Goal: Information Seeking & Learning: Learn about a topic

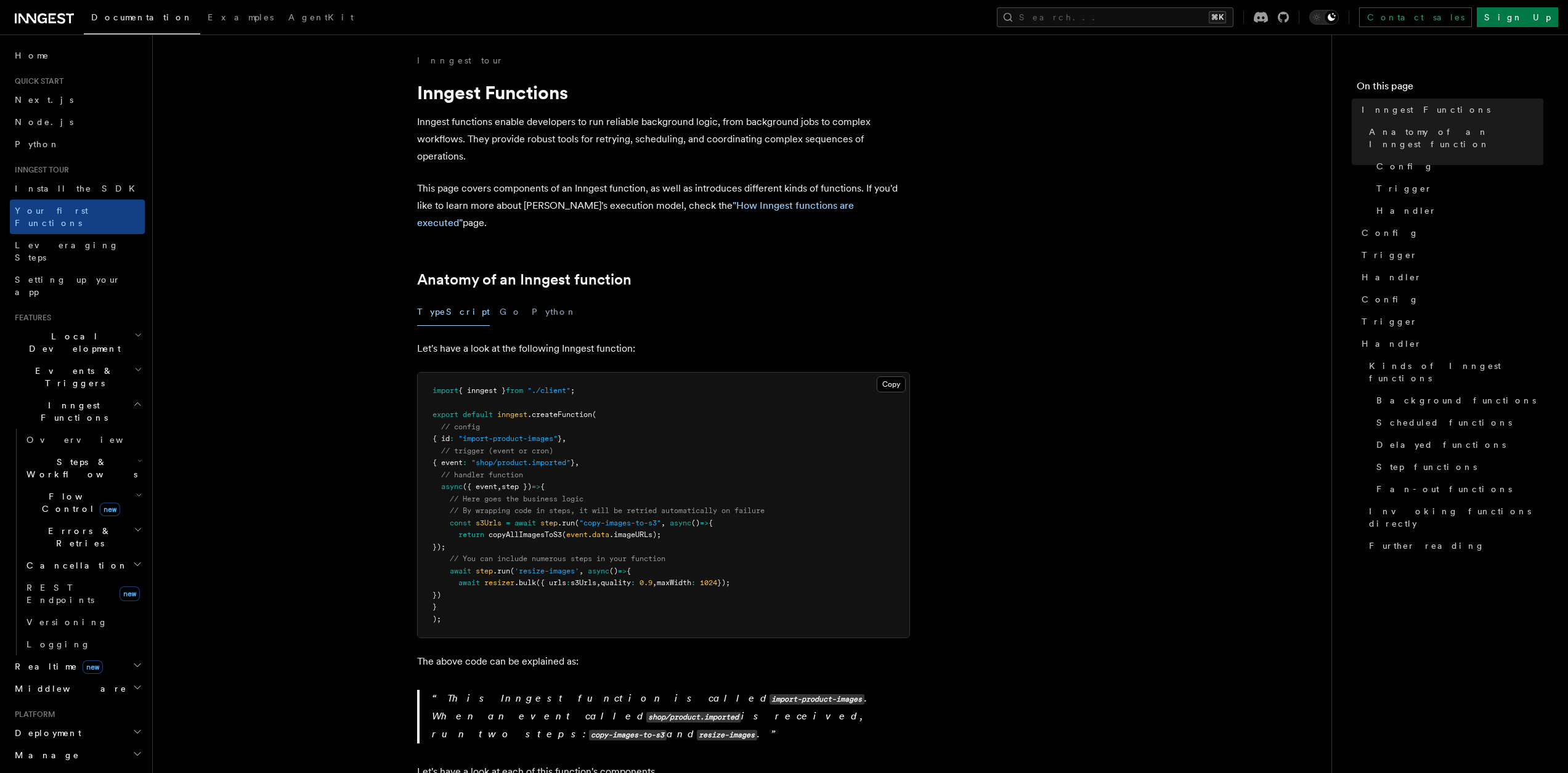
click at [91, 455] on span "Steps & Workflows" at bounding box center [79, 467] width 115 height 25
click at [81, 558] on span "Wait for events" at bounding box center [75, 569] width 73 height 22
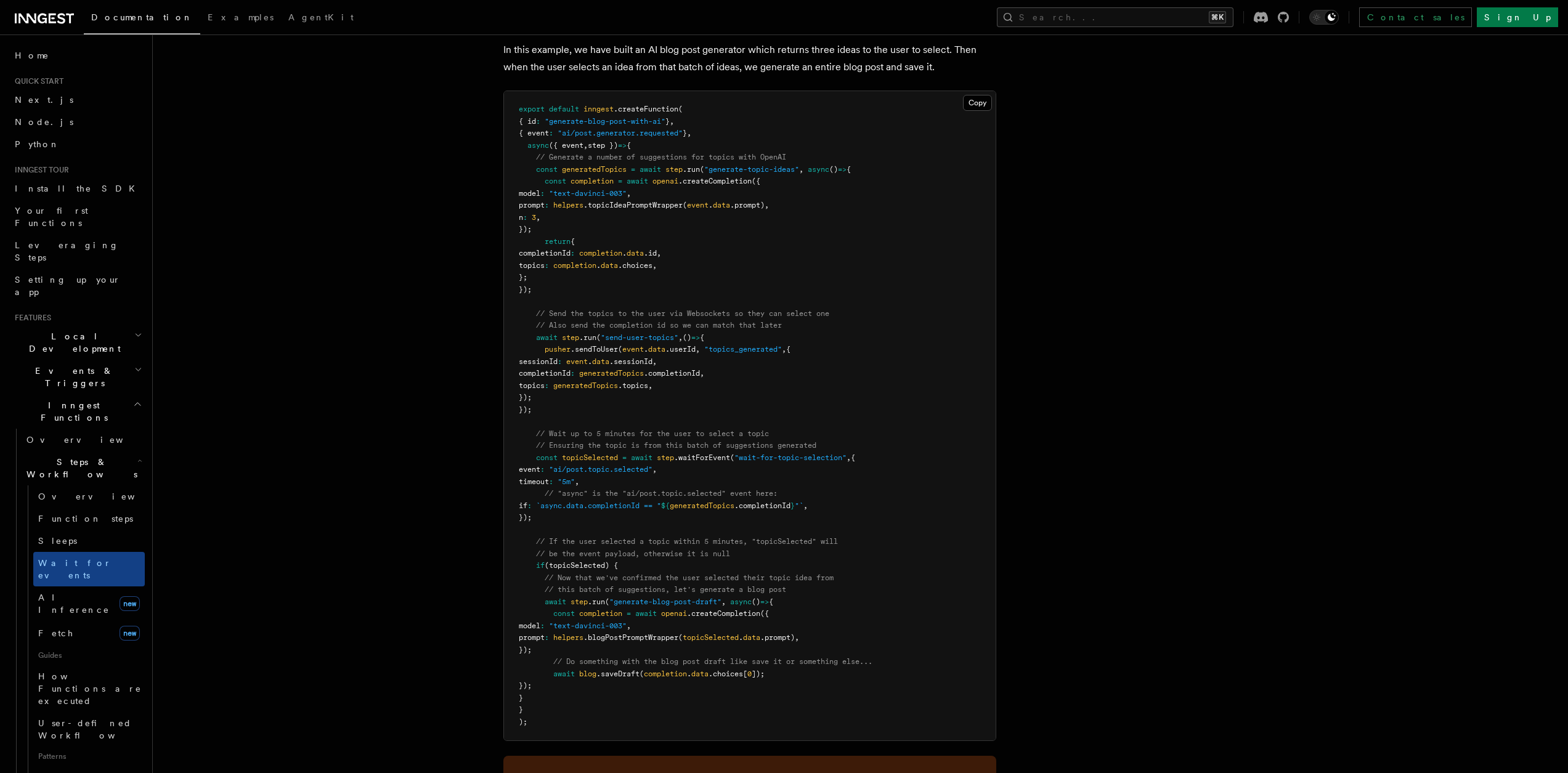
scroll to position [1637, 0]
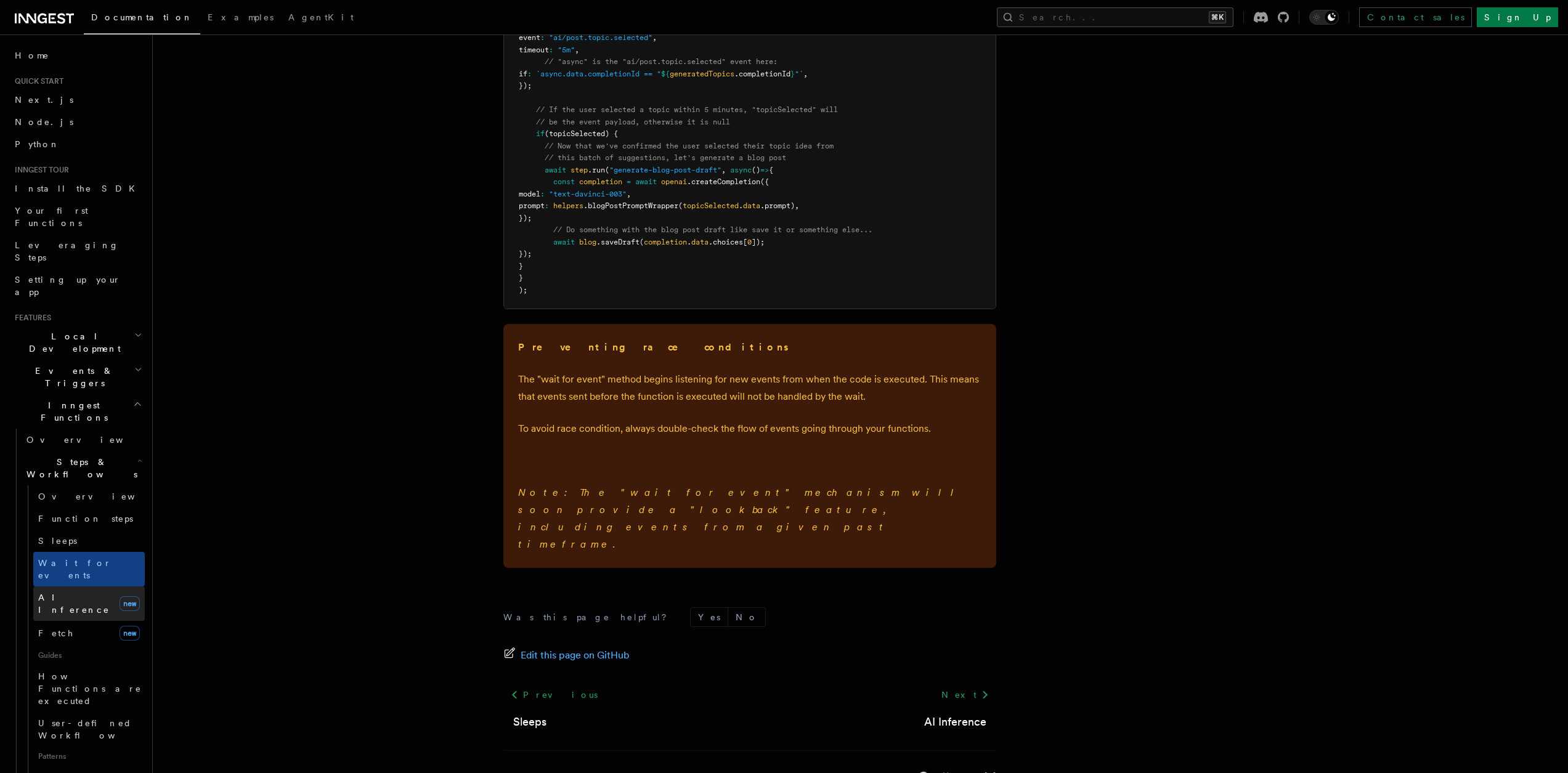
click at [89, 586] on link "AI Inference new" at bounding box center [88, 603] width 111 height 34
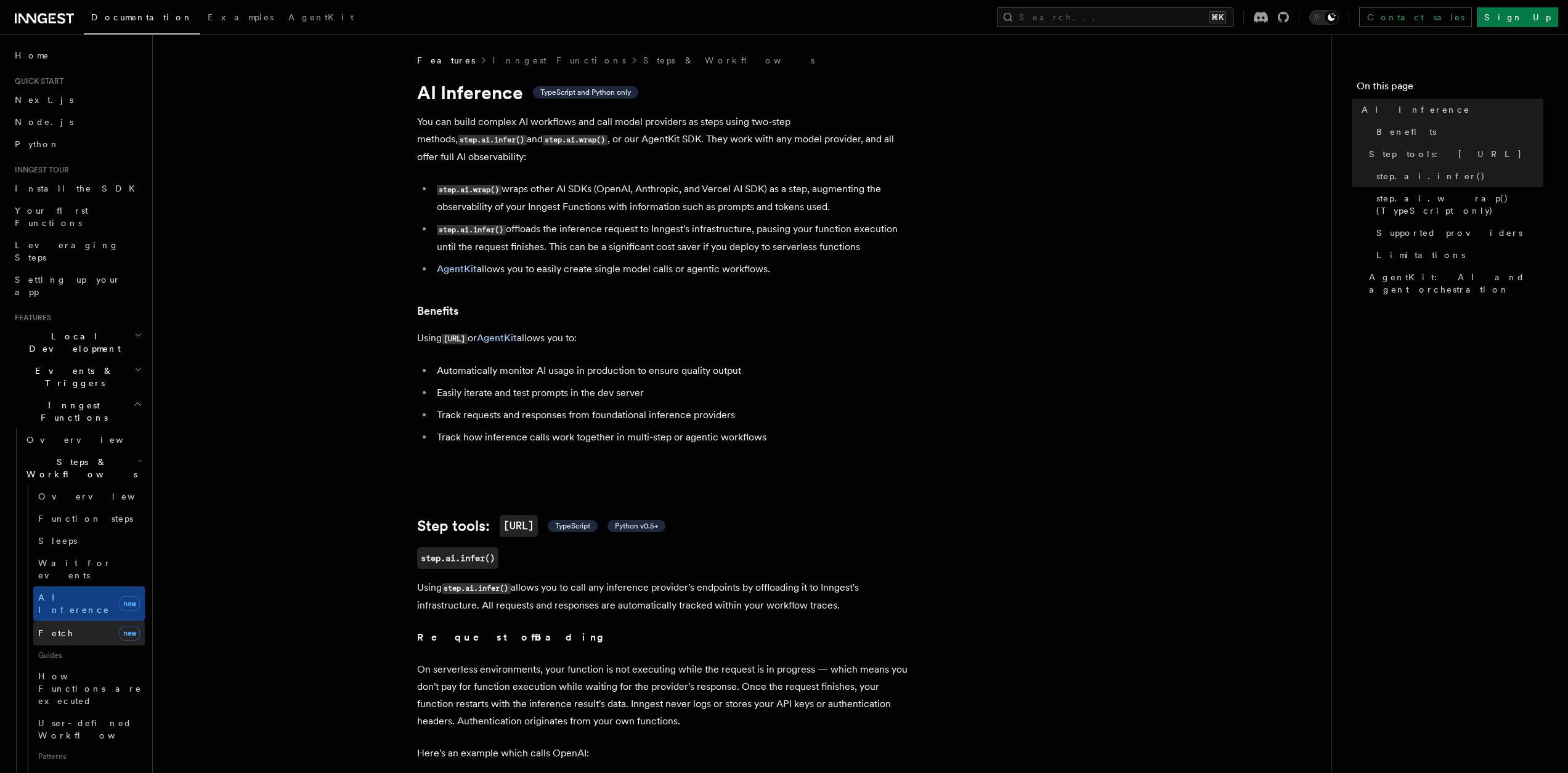
click at [69, 621] on link "Fetch new" at bounding box center [88, 633] width 111 height 25
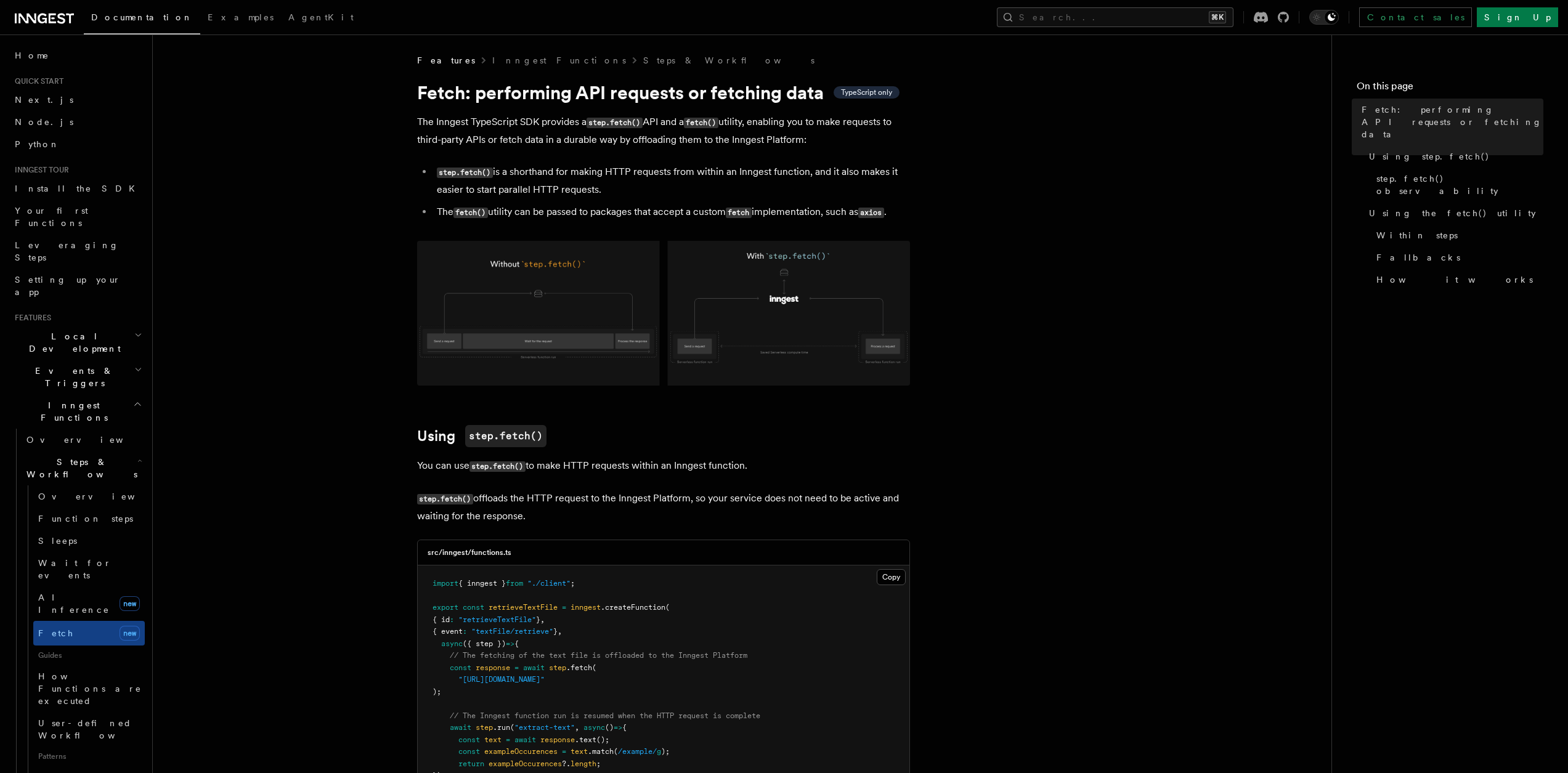
click at [508, 360] on img at bounding box center [663, 313] width 493 height 145
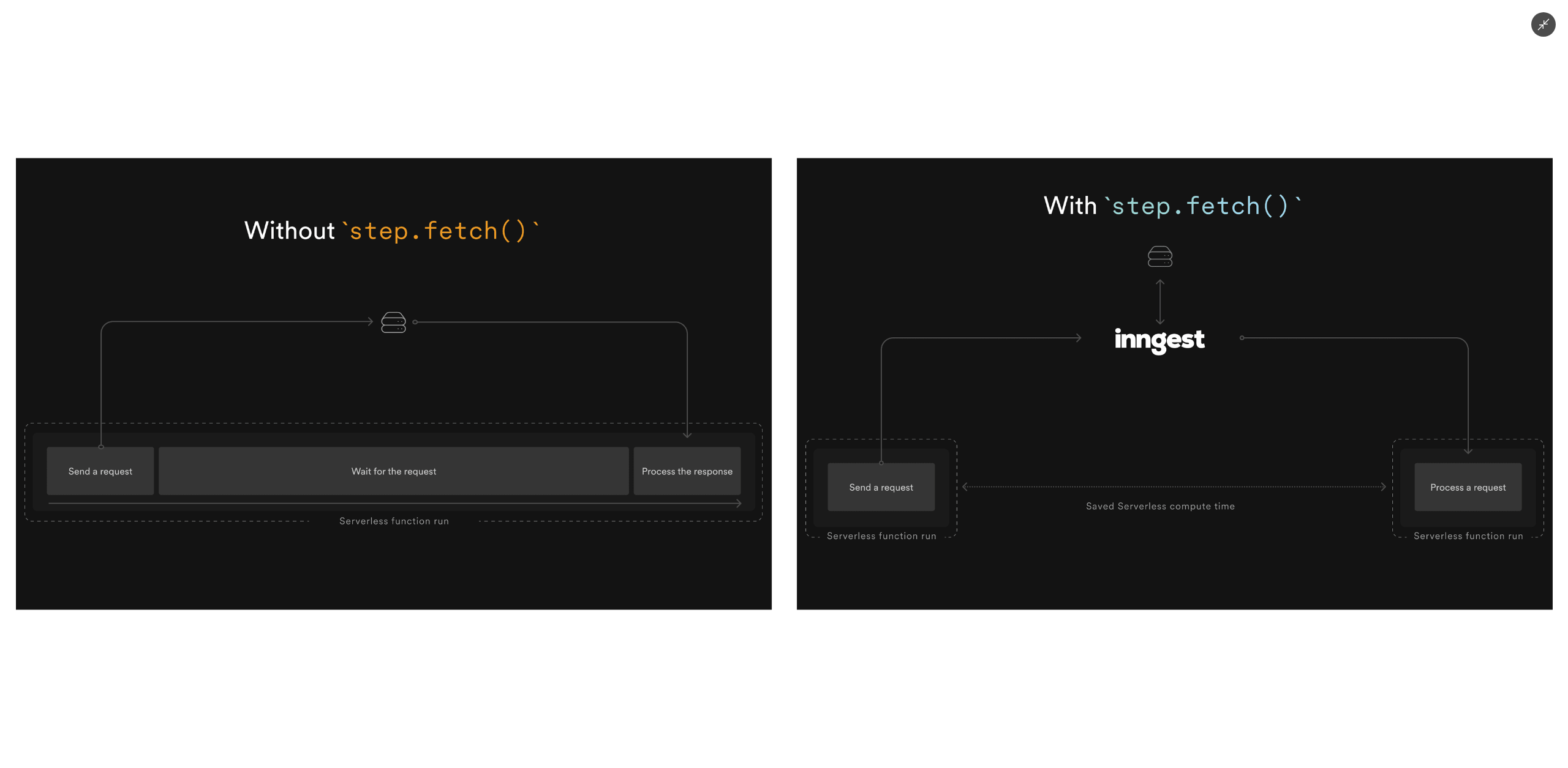
click at [485, 371] on img at bounding box center [784, 383] width 1536 height 452
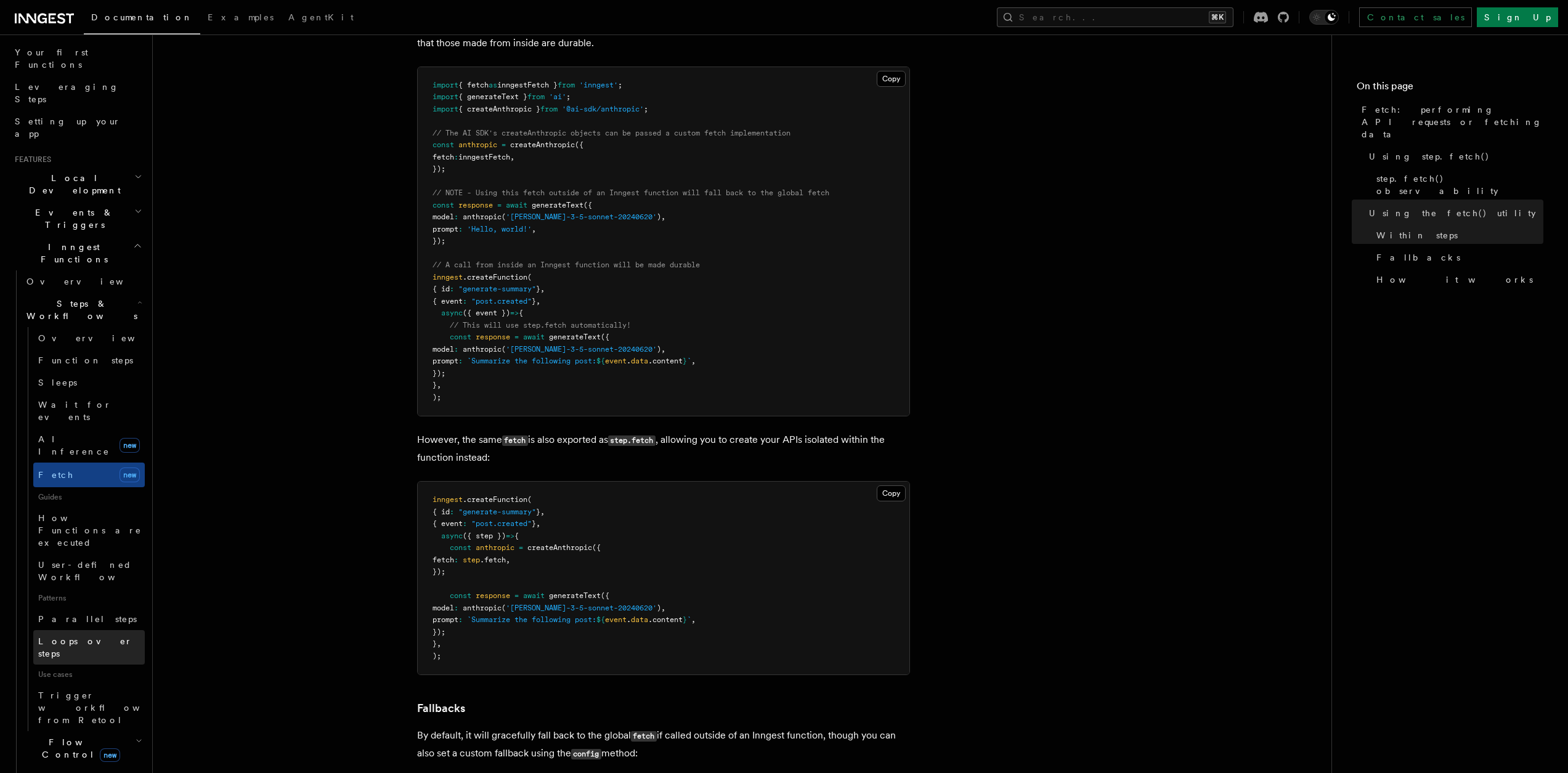
scroll to position [206, 0]
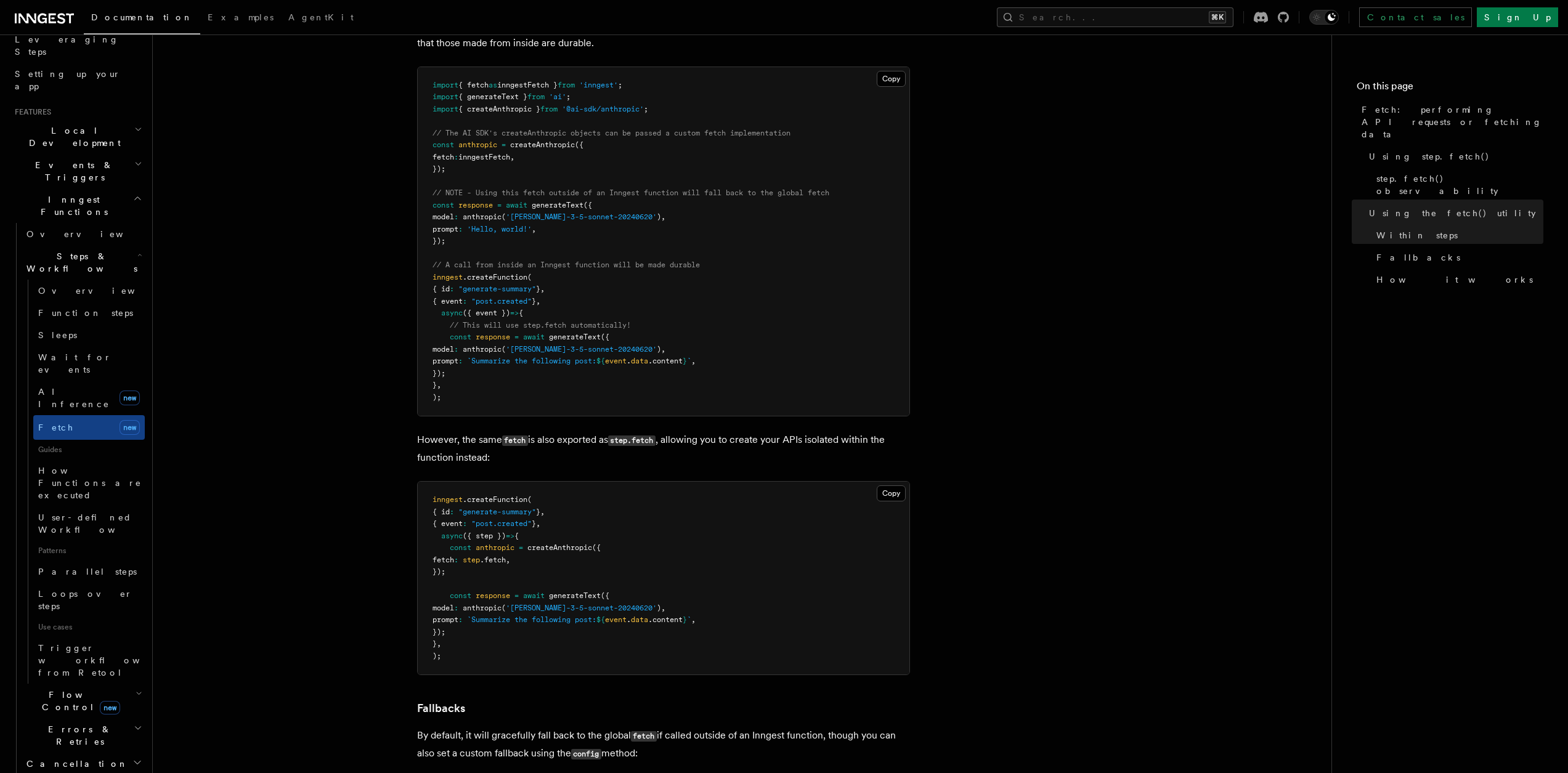
click at [99, 540] on span "Patterns" at bounding box center [88, 550] width 111 height 20
click at [87, 561] on link "Parallel steps" at bounding box center [88, 572] width 111 height 22
